Goal: Task Accomplishment & Management: Use online tool/utility

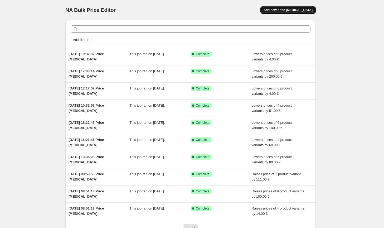
click at [304, 7] on button "Add new price [MEDICAL_DATA]" at bounding box center [287, 9] width 55 height 7
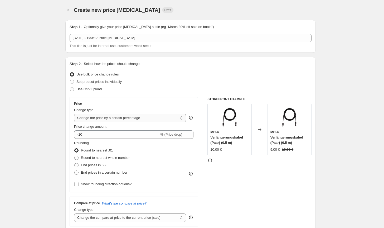
click at [133, 120] on select "Change the price to a certain amount Change the price by a certain amount Chang…" at bounding box center [130, 118] width 112 height 8
select select "by"
click at [75, 114] on select "Change the price to a certain amount Change the price by a certain amount Chang…" at bounding box center [130, 118] width 112 height 8
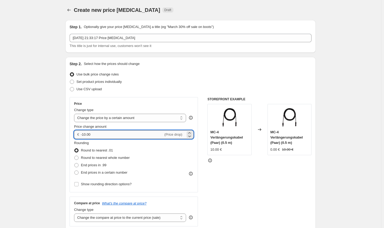
drag, startPoint x: 100, startPoint y: 134, endPoint x: 86, endPoint y: 133, distance: 13.5
click at [86, 133] on input "-10.00" at bounding box center [122, 134] width 82 height 8
type input "-100.00"
click at [114, 159] on span "Round to nearest whole number" at bounding box center [105, 157] width 49 height 4
click at [75, 156] on input "Round to nearest whole number" at bounding box center [74, 155] width 0 height 0
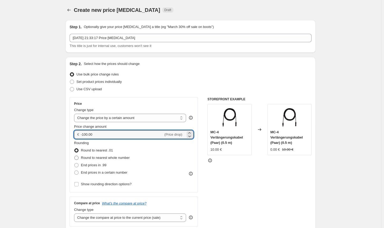
radio input "true"
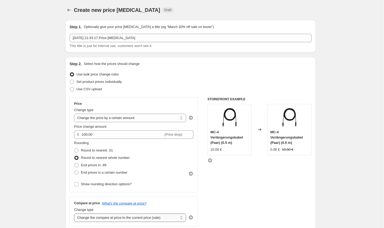
click at [143, 216] on select "Change the compare at price to the current price (sale) Change the compare at p…" at bounding box center [130, 217] width 112 height 8
select select "no_change"
click at [75, 213] on select "Change the compare at price to the current price (sale) Change the compare at p…" at bounding box center [130, 217] width 112 height 8
click at [239, 196] on div "STOREFRONT EXAMPLE MC-4 Verlängerungskabel (Paar) (0.5 m) 10.00 € Changed to MC…" at bounding box center [259, 161] width 104 height 129
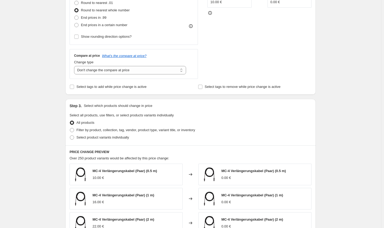
scroll to position [184, 0]
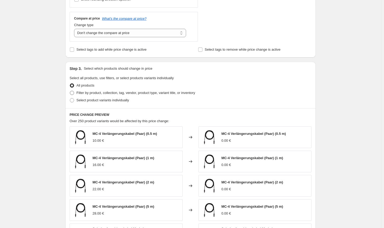
click at [156, 95] on span "Filter by product, collection, tag, vendor, product type, variant title, or inv…" at bounding box center [135, 93] width 119 height 4
click at [70, 91] on input "Filter by product, collection, tag, vendor, product type, variant title, or inv…" at bounding box center [70, 91] width 0 height 0
radio input "true"
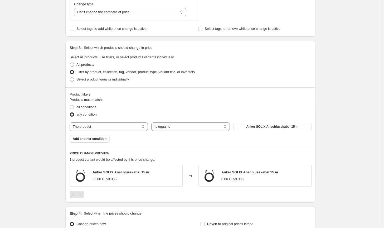
scroll to position [211, 0]
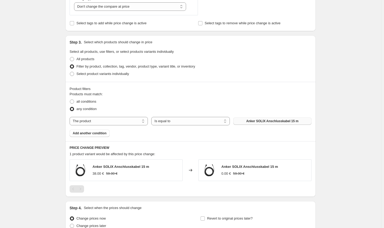
click at [284, 122] on span "Anker SOLIX Anschlusskabel 15 m" at bounding box center [272, 121] width 52 height 4
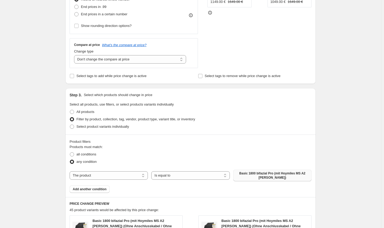
scroll to position [26, 0]
